Goal: Find specific page/section: Find specific page/section

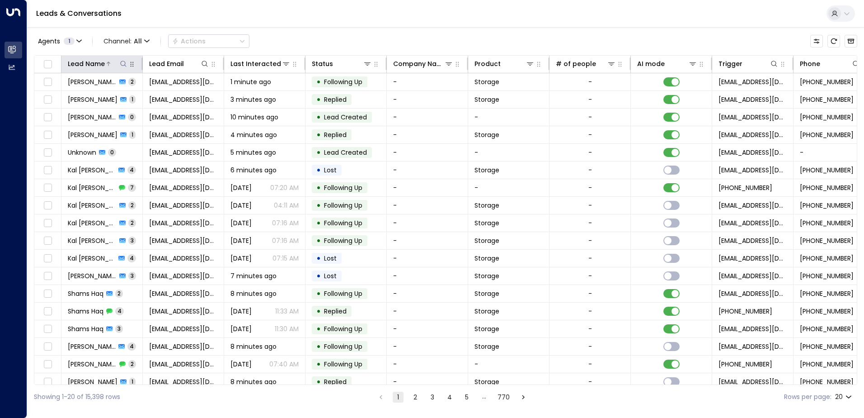
click at [123, 62] on icon at bounding box center [123, 63] width 7 height 7
click at [110, 99] on input "text" at bounding box center [123, 96] width 125 height 17
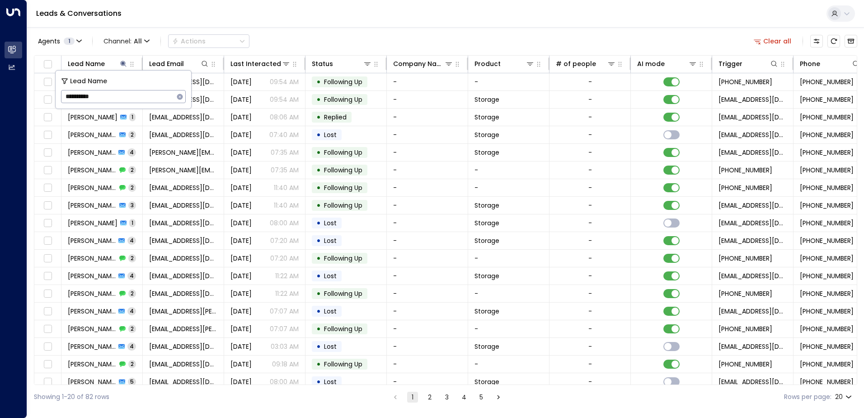
type input "**********"
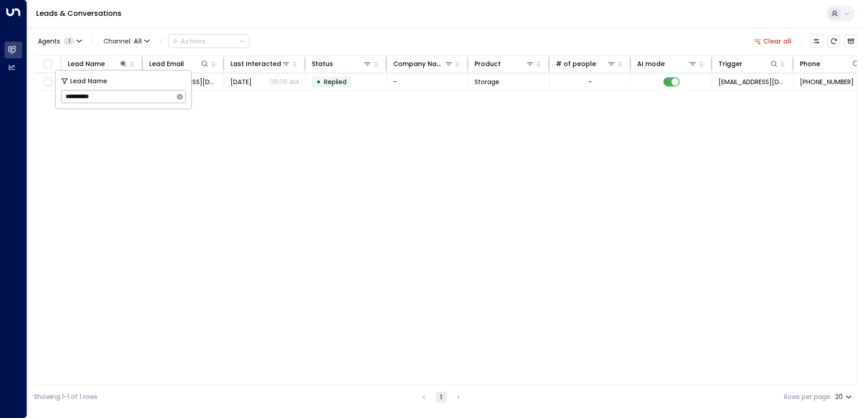
click at [242, 106] on div "Lead Name Lead Email Last Interacted Status Company Name Product # of people AI…" at bounding box center [446, 220] width 824 height 330
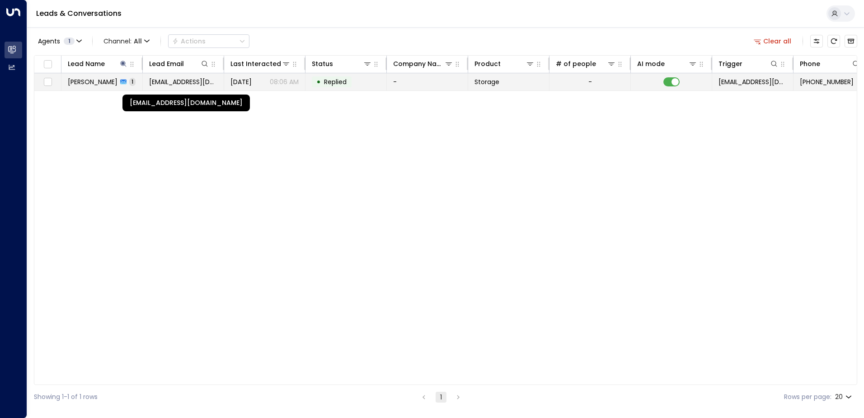
click at [198, 81] on span "[EMAIL_ADDRESS][DOMAIN_NAME]" at bounding box center [183, 81] width 68 height 9
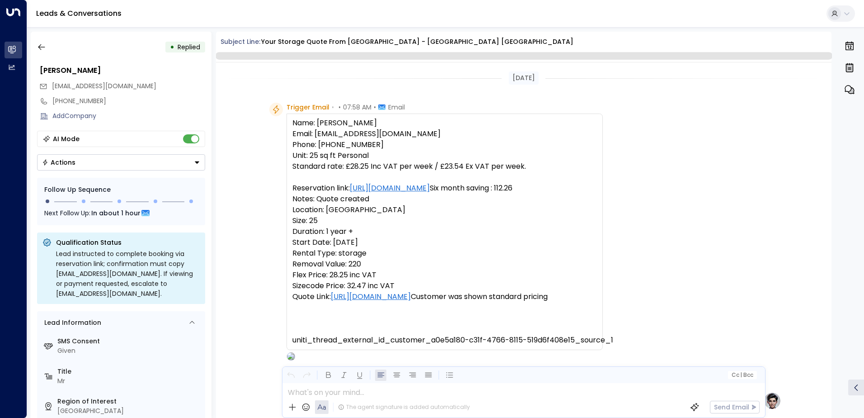
scroll to position [473, 0]
